Goal: Participate in discussion

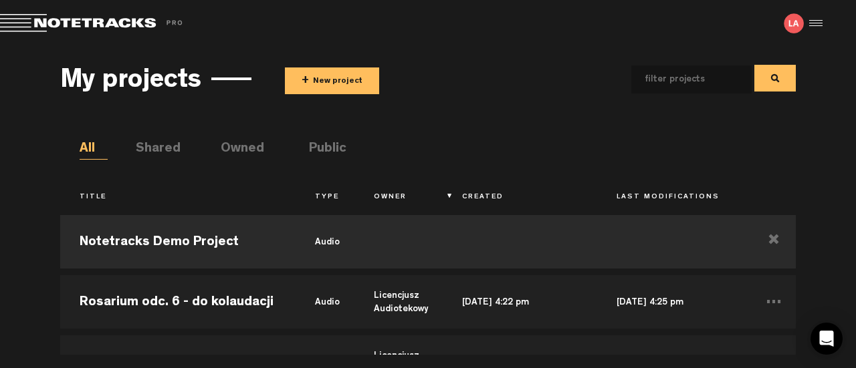
click at [7, 223] on div "My projects + New project All Shared Owned Public Title Type Owner Created Last…" at bounding box center [428, 201] width 856 height 308
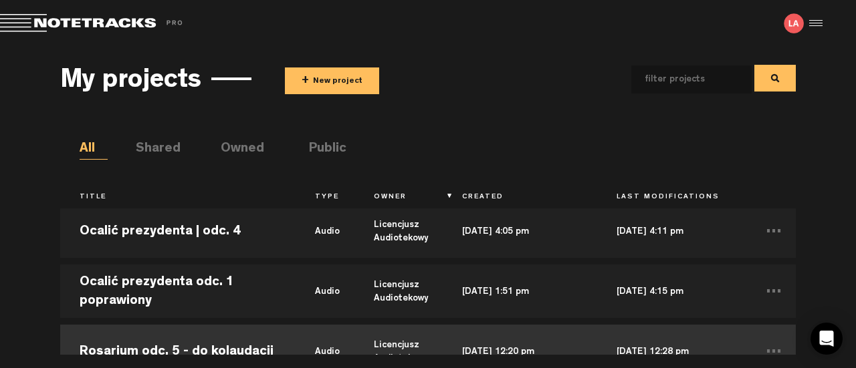
scroll to position [289, 0]
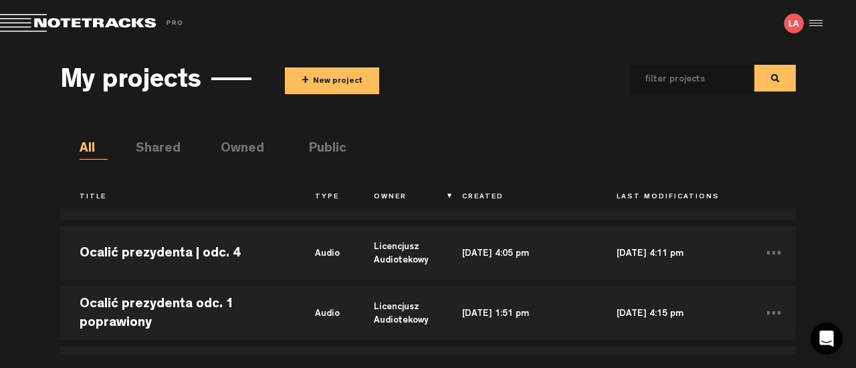
drag, startPoint x: 181, startPoint y: 239, endPoint x: 1, endPoint y: 275, distance: 182.8
click at [1, 275] on div "My projects + New project All Shared Owned Public Title Type Owner Created Last…" at bounding box center [428, 201] width 856 height 308
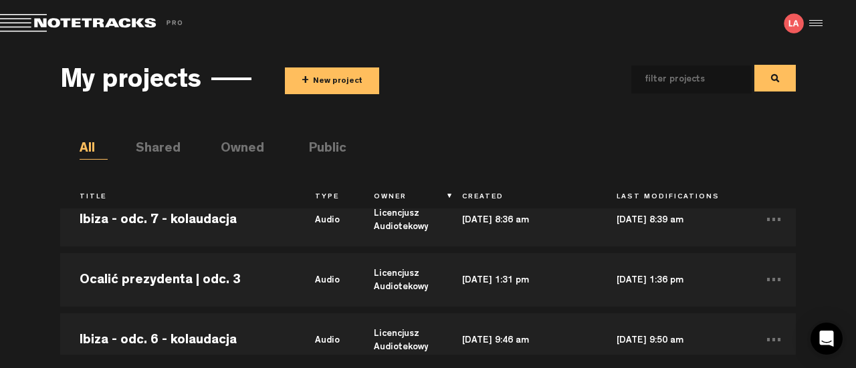
scroll to position [620, 0]
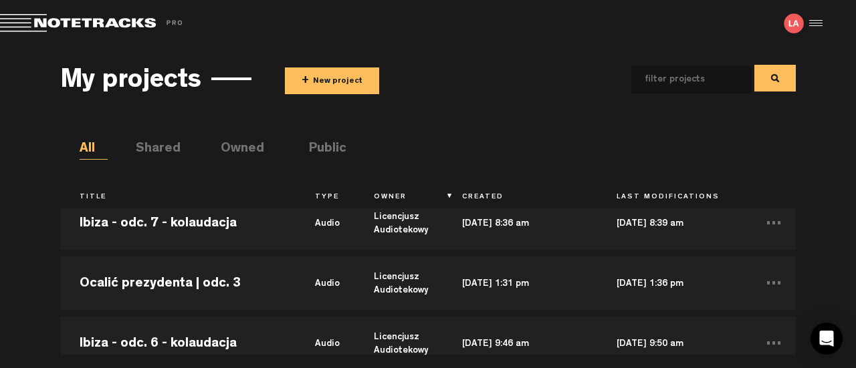
click at [195, 293] on td "Ocalić prezydenta | odc. 3" at bounding box center [177, 283] width 235 height 60
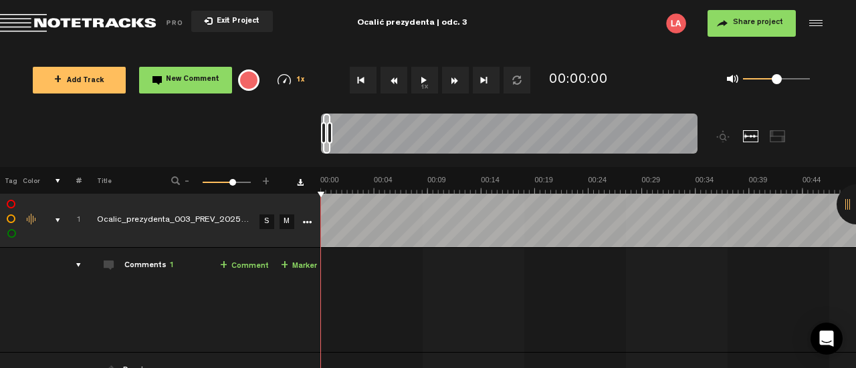
click at [140, 263] on div "Comments 1" at bounding box center [148, 266] width 49 height 11
click at [150, 267] on div "Comments 1" at bounding box center [148, 266] width 49 height 11
click at [70, 263] on div "comments" at bounding box center [72, 265] width 21 height 13
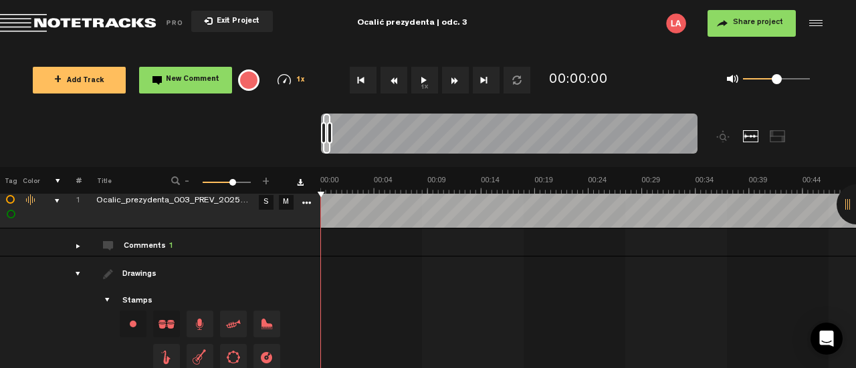
click at [146, 246] on div "Comments 1" at bounding box center [148, 246] width 49 height 11
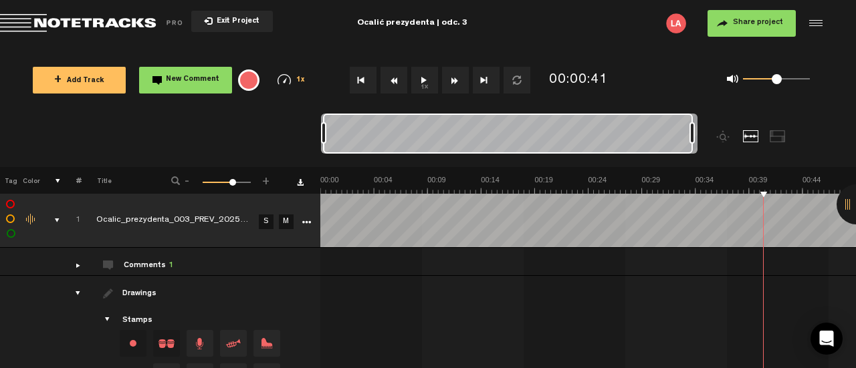
drag, startPoint x: 330, startPoint y: 130, endPoint x: 715, endPoint y: 145, distance: 385.4
click at [715, 145] on div at bounding box center [556, 140] width 471 height 53
click at [695, 215] on div at bounding box center [695, 220] width 1 height 53
click at [695, 235] on div at bounding box center [695, 220] width 1 height 53
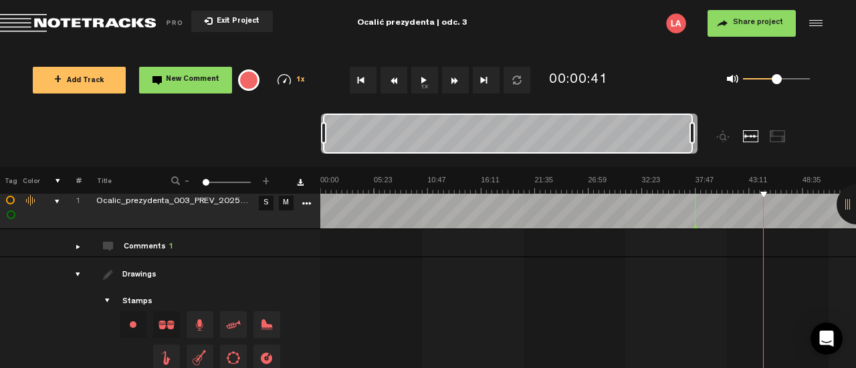
click at [686, 229] on td "1 Ocalic_prezydenta_003_PREV_20250828 S M Ocalic_prezydenta_003_PREV_20250828 b…" at bounding box center [588, 243] width 536 height 28
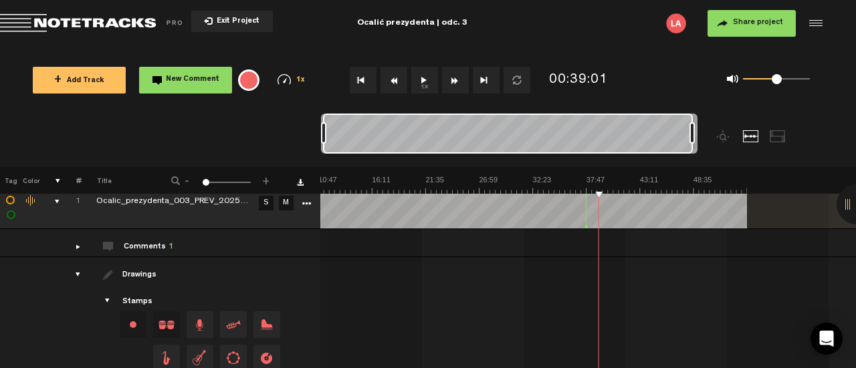
scroll to position [0, 109]
click at [573, 229] on td "1 Ocalic_prezydenta_003_PREV_20250828 S M Ocalic_prezydenta_003_PREV_20250828 b…" at bounding box center [588, 243] width 536 height 28
click at [588, 229] on td "1 Ocalic_prezydenta_003_PREV_20250828 S M Ocalic_prezydenta_003_PREV_20250828 b…" at bounding box center [588, 243] width 536 height 28
click at [147, 250] on div "Comments 2" at bounding box center [148, 247] width 49 height 11
click at [81, 249] on td "Comments 2 + Comment + Marker" at bounding box center [200, 243] width 239 height 28
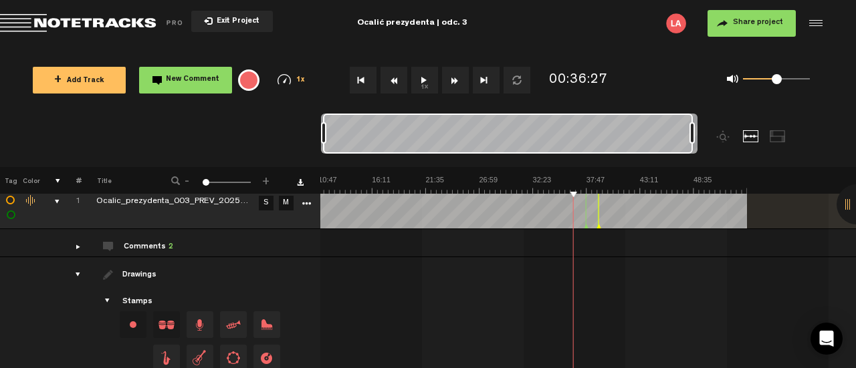
click at [65, 249] on div "comments" at bounding box center [72, 246] width 21 height 13
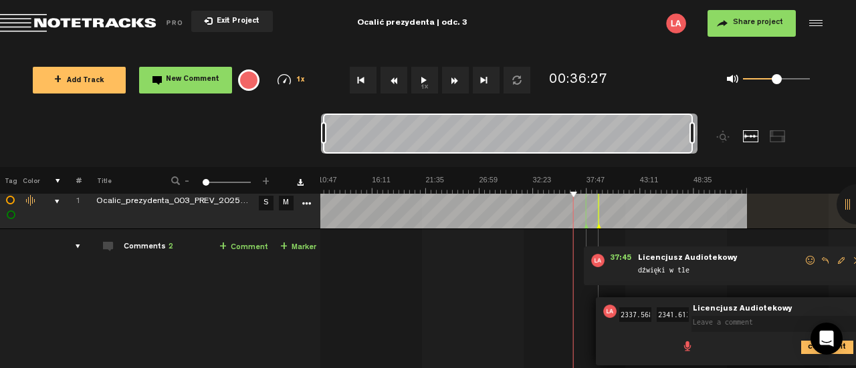
scroll to position [0, 0]
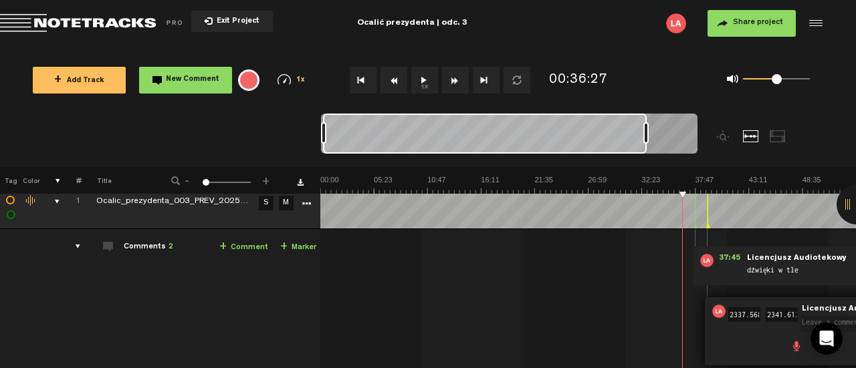
drag, startPoint x: 694, startPoint y: 132, endPoint x: 648, endPoint y: 136, distance: 46.4
click at [648, 136] on div at bounding box center [645, 132] width 5 height 21
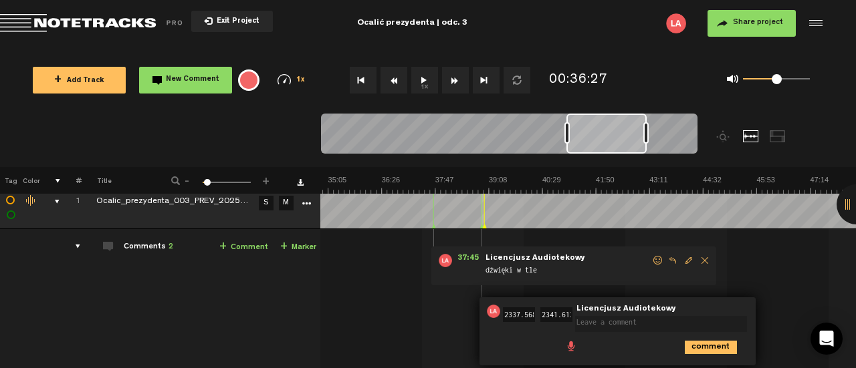
scroll to position [0, 1400]
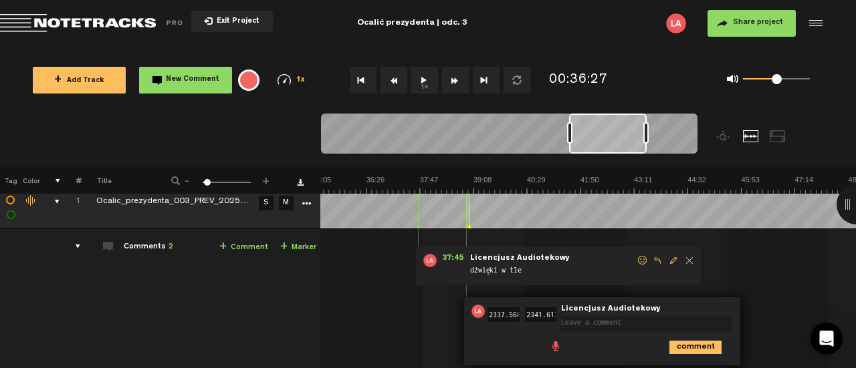
drag, startPoint x: 324, startPoint y: 135, endPoint x: 570, endPoint y: 129, distance: 246.1
click at [570, 129] on div at bounding box center [569, 132] width 5 height 21
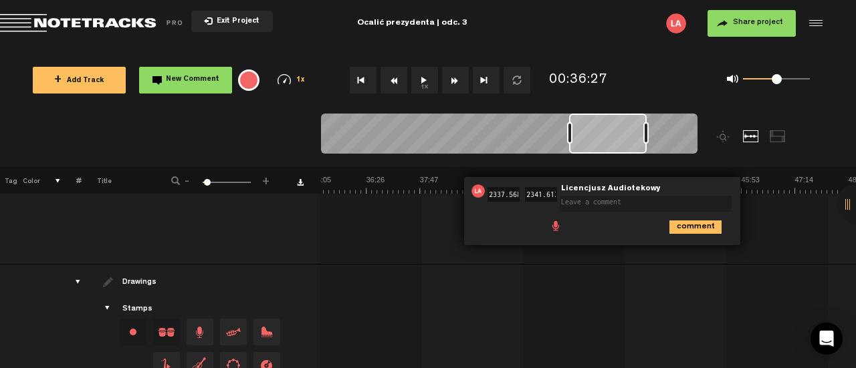
scroll to position [140, 11]
click at [682, 227] on icon "comment" at bounding box center [695, 225] width 52 height 13
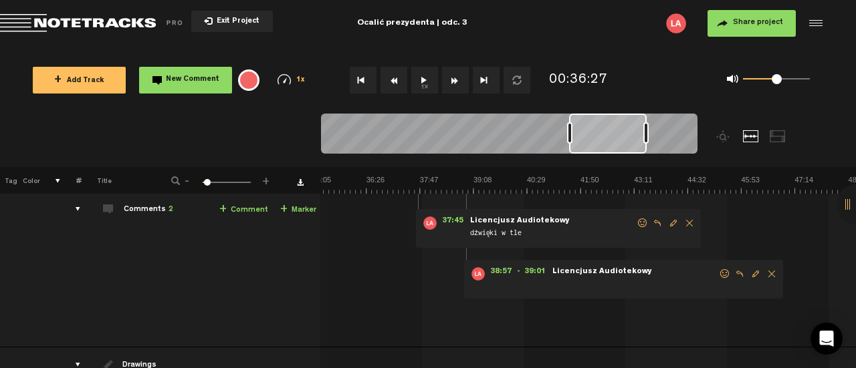
scroll to position [55, 11]
click at [764, 272] on span "Delete comment" at bounding box center [772, 274] width 16 height 9
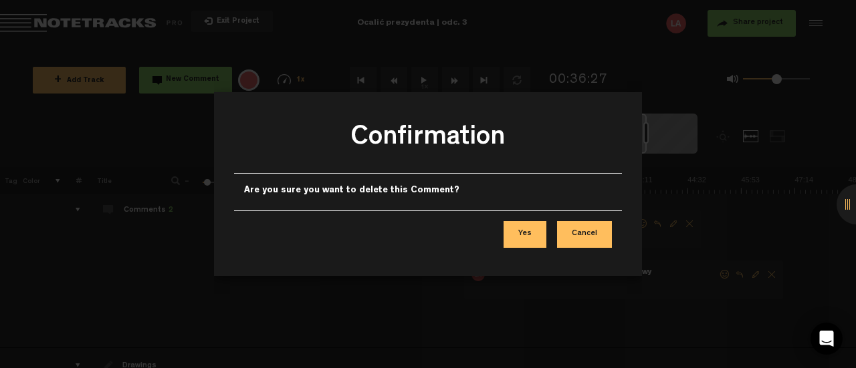
click at [529, 237] on button "Yes" at bounding box center [524, 234] width 43 height 27
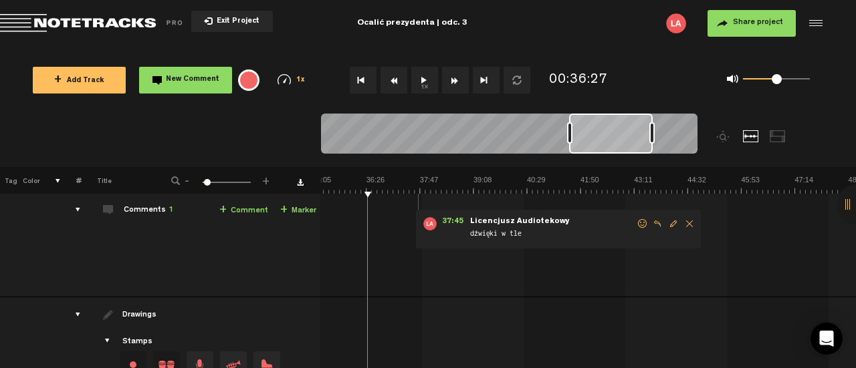
click at [651, 136] on div at bounding box center [651, 132] width 5 height 21
drag, startPoint x: 651, startPoint y: 129, endPoint x: 715, endPoint y: 132, distance: 64.9
click at [715, 132] on div at bounding box center [556, 140] width 471 height 53
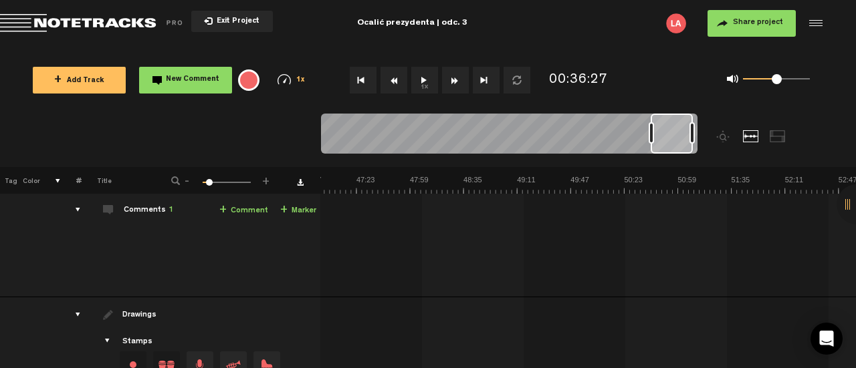
scroll to position [0, 4203]
drag, startPoint x: 572, startPoint y: 134, endPoint x: 654, endPoint y: 132, distance: 82.3
click at [654, 132] on div at bounding box center [651, 132] width 5 height 21
drag, startPoint x: 654, startPoint y: 132, endPoint x: 665, endPoint y: 138, distance: 12.0
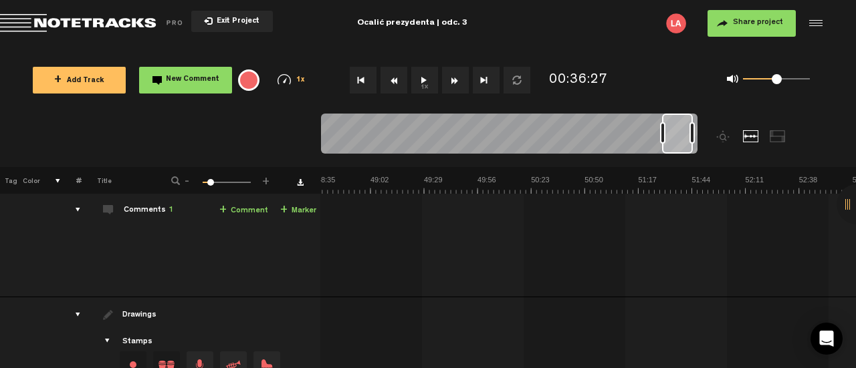
click at [665, 138] on div at bounding box center [662, 132] width 5 height 21
click at [579, 196] on td "1 Ocalic_prezydenta_003_PREV_20250828 S M Ocalic_prezydenta_003_PREV_20250828 b…" at bounding box center [588, 245] width 536 height 105
click at [429, 82] on button "1x" at bounding box center [424, 80] width 27 height 27
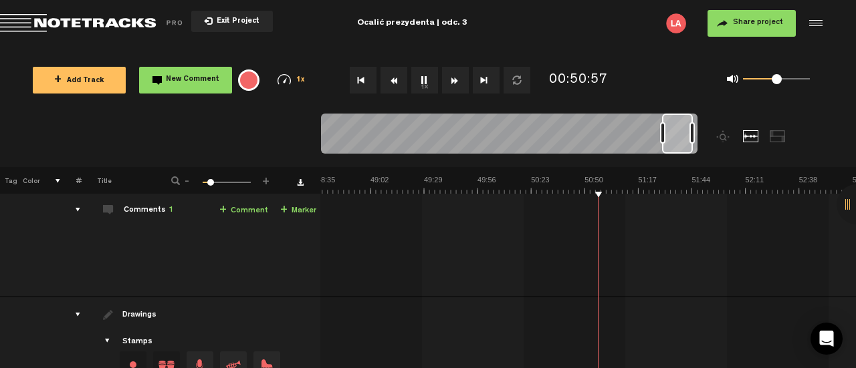
click at [422, 76] on button "1x" at bounding box center [424, 80] width 27 height 27
